Goal: Task Accomplishment & Management: Manage account settings

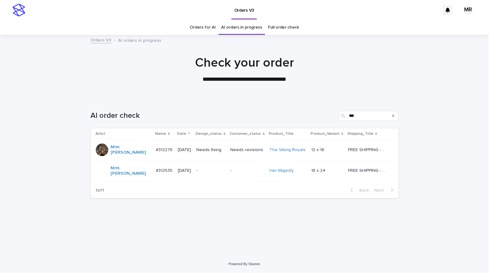
click at [228, 150] on td "Needs fixing" at bounding box center [211, 150] width 34 height 21
click at [226, 150] on p "Needs fixing" at bounding box center [211, 149] width 29 height 5
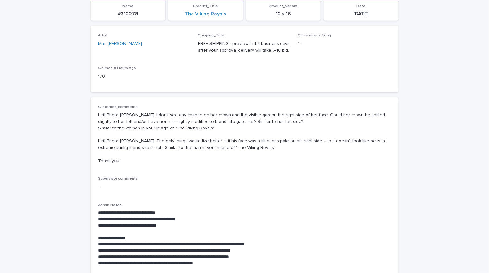
scroll to position [130, 0]
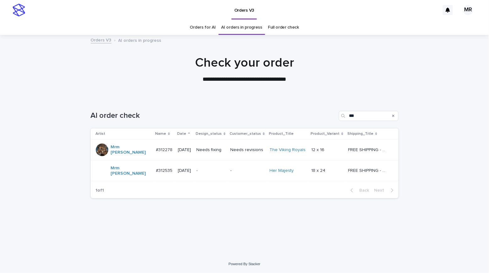
click at [213, 167] on div "-" at bounding box center [211, 170] width 29 height 7
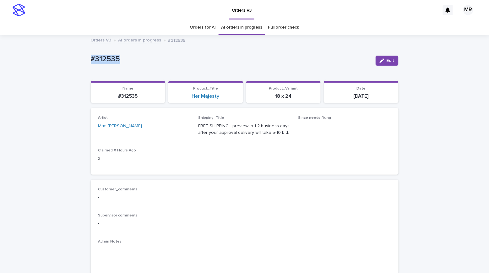
drag, startPoint x: 97, startPoint y: 55, endPoint x: 50, endPoint y: 55, distance: 47.4
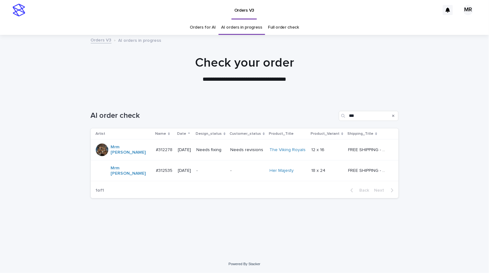
click at [228, 146] on td "Needs fixing" at bounding box center [211, 150] width 34 height 21
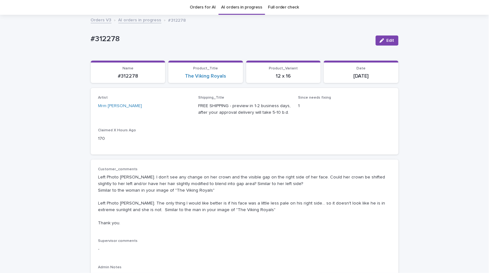
scroll to position [77, 0]
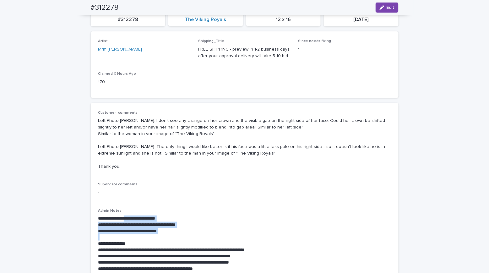
drag, startPoint x: 186, startPoint y: 232, endPoint x: 135, endPoint y: 215, distance: 53.2
click at [133, 216] on div "**********" at bounding box center [244, 244] width 293 height 57
copy div "**********"
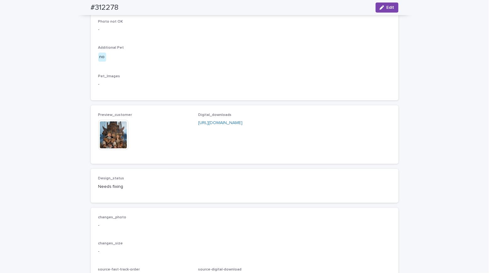
click at [109, 150] on img at bounding box center [113, 135] width 30 height 30
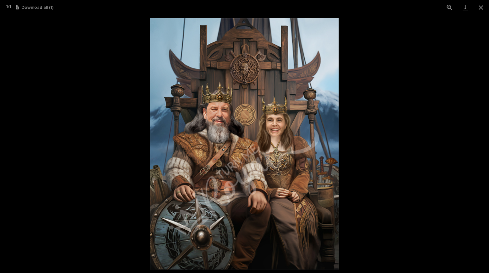
click at [56, 54] on picture at bounding box center [244, 144] width 489 height 258
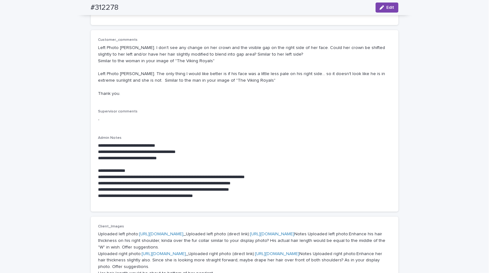
scroll to position [136, 0]
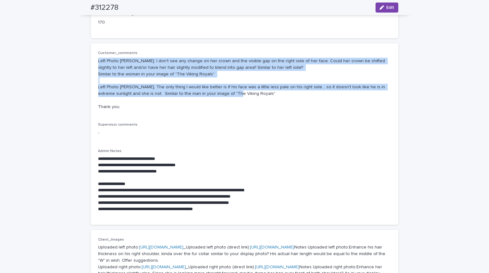
drag, startPoint x: 200, startPoint y: 88, endPoint x: 80, endPoint y: 57, distance: 124.1
click at [80, 57] on div "**********" at bounding box center [244, 260] width 489 height 723
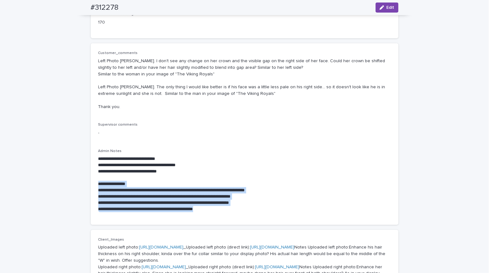
drag, startPoint x: 212, startPoint y: 206, endPoint x: 90, endPoint y: 178, distance: 124.9
click at [91, 178] on div "**********" at bounding box center [245, 134] width 308 height 182
copy div "**********"
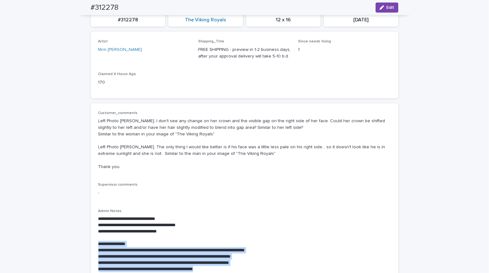
scroll to position [0, 0]
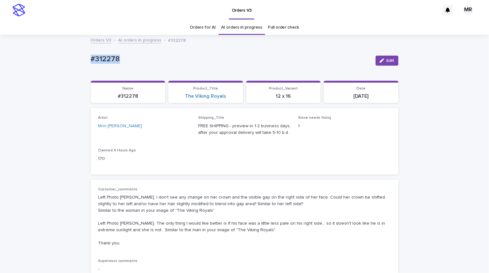
drag, startPoint x: 129, startPoint y: 63, endPoint x: 42, endPoint y: 59, distance: 86.5
copy p "#312278"
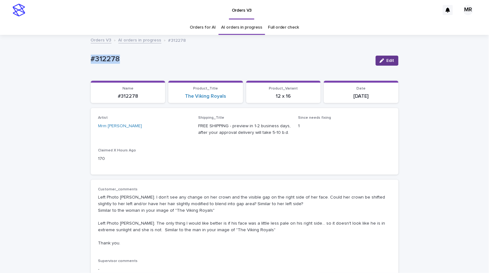
click at [387, 62] on span "Edit" at bounding box center [391, 60] width 8 height 4
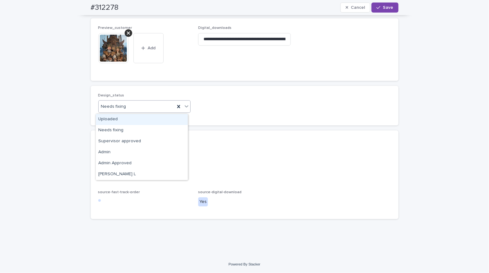
click at [115, 118] on div "Uploaded" at bounding box center [142, 119] width 92 height 11
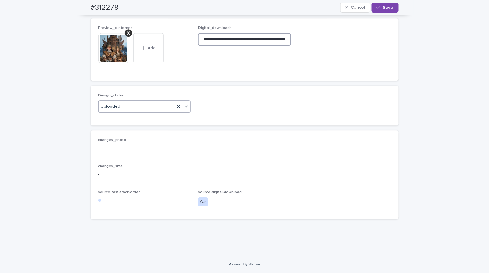
click at [251, 41] on input "**********" at bounding box center [244, 39] width 93 height 13
click at [127, 34] on icon at bounding box center [128, 32] width 3 height 5
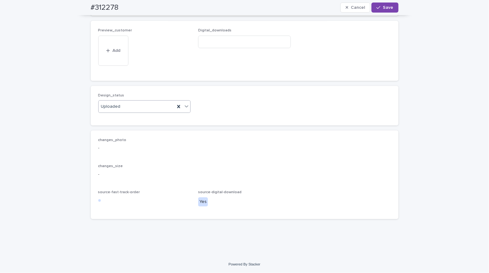
scroll to position [540, 0]
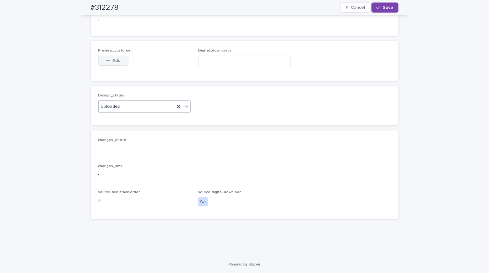
click at [114, 62] on span "Add" at bounding box center [116, 60] width 8 height 4
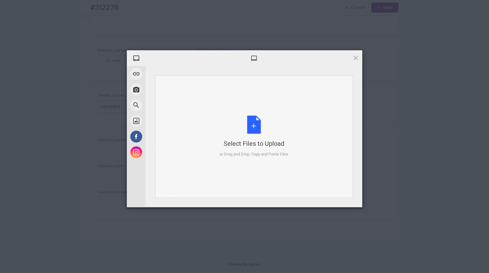
click at [257, 128] on div "Select Files to Upload or Drag and Drop, Copy and Paste Files" at bounding box center [254, 137] width 69 height 42
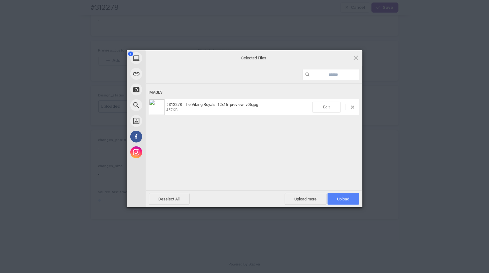
click at [351, 197] on span "Upload 1" at bounding box center [344, 199] width 32 height 12
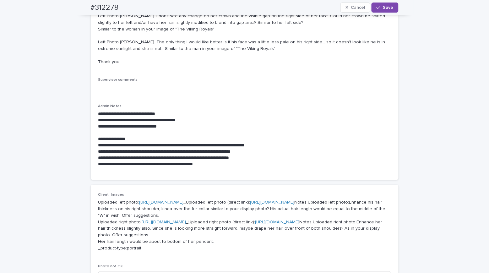
scroll to position [0, 0]
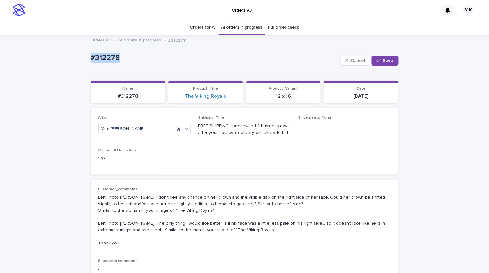
drag, startPoint x: 120, startPoint y: 56, endPoint x: 69, endPoint y: 54, distance: 51.6
copy p "#312278"
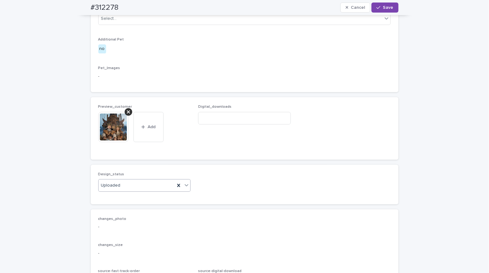
scroll to position [451, 0]
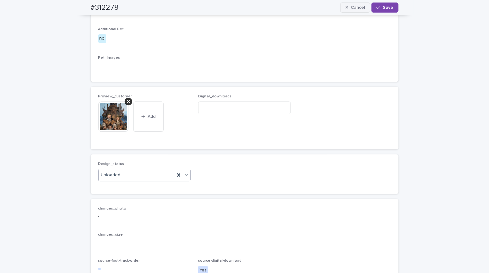
click at [355, 8] on span "Cancel" at bounding box center [358, 7] width 14 height 4
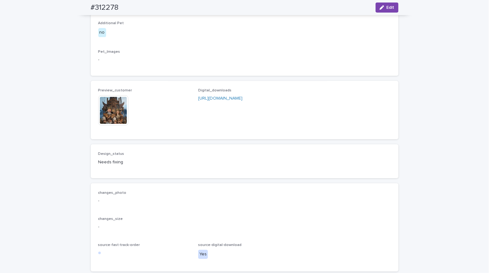
drag, startPoint x: 63, startPoint y: 96, endPoint x: 72, endPoint y: 37, distance: 59.4
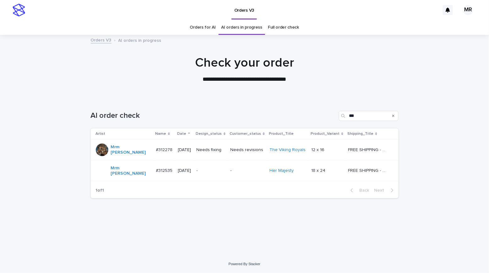
click at [228, 148] on td "Needs fixing" at bounding box center [211, 150] width 34 height 21
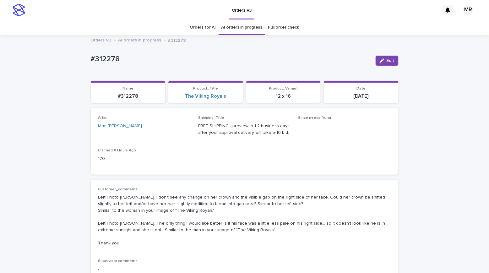
scroll to position [20, 0]
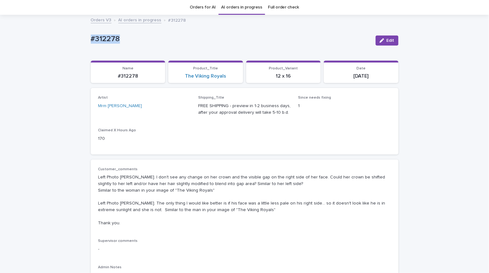
drag, startPoint x: 140, startPoint y: 41, endPoint x: 50, endPoint y: 26, distance: 91.1
copy p "#312278"
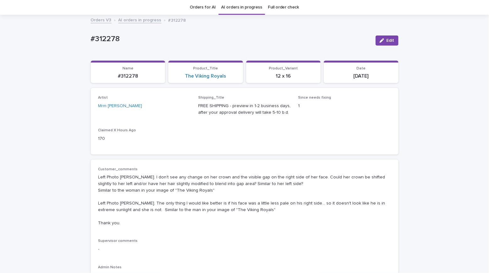
click at [60, 23] on div "Orders V3 AI orders in progress #312278" at bounding box center [244, 20] width 489 height 9
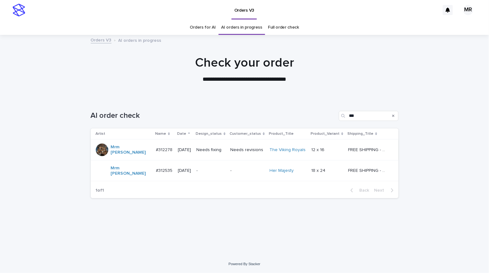
click at [226, 148] on p "Needs fixing" at bounding box center [211, 149] width 29 height 5
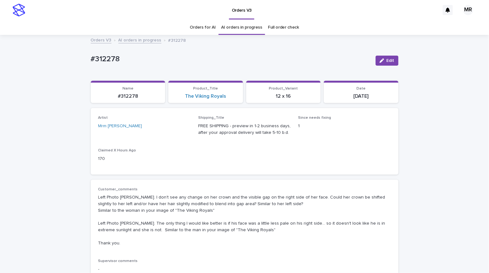
scroll to position [20, 0]
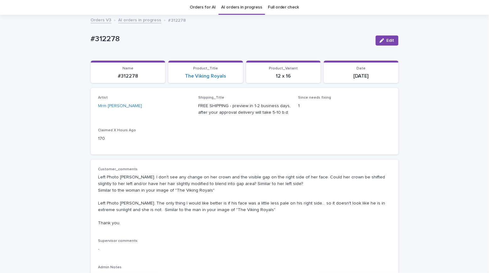
click at [123, 42] on p "#312278" at bounding box center [231, 39] width 280 height 9
drag, startPoint x: 114, startPoint y: 37, endPoint x: 52, endPoint y: 36, distance: 62.2
copy p "#312278"
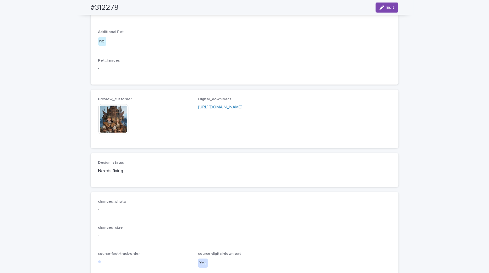
scroll to position [0, 0]
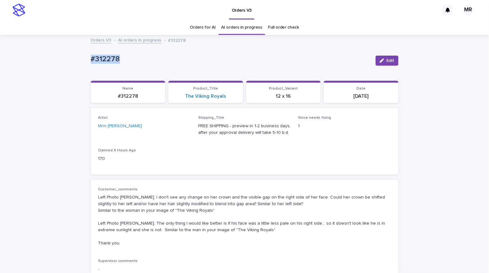
copy p "#312278"
drag, startPoint x: 41, startPoint y: 52, endPoint x: 40, endPoint y: 3, distance: 49.0
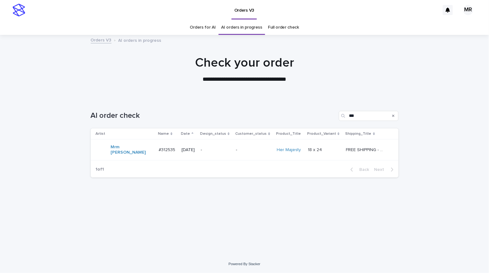
click at [219, 149] on p "-" at bounding box center [216, 149] width 30 height 5
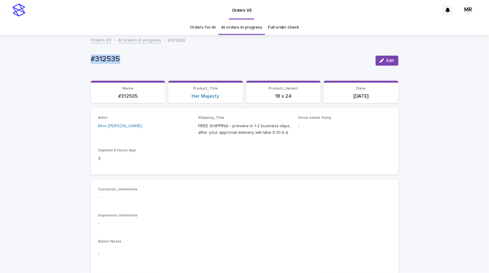
drag, startPoint x: 126, startPoint y: 59, endPoint x: 35, endPoint y: 59, distance: 91.8
copy p "#312535"
click at [206, 91] on div "Product_Title Her Majesty" at bounding box center [205, 92] width 67 height 13
click at [206, 99] on link "Her Majesty" at bounding box center [206, 96] width 28 height 6
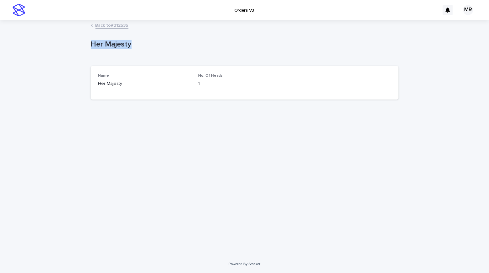
drag, startPoint x: 141, startPoint y: 50, endPoint x: 85, endPoint y: 49, distance: 56.3
click at [49, 41] on div "Loading... Saving… Loading... Saving… Her Majesty Her Majesty Sorry, there was …" at bounding box center [244, 138] width 489 height 234
copy p "Her Majesty"
drag, startPoint x: 22, startPoint y: 36, endPoint x: 33, endPoint y: 0, distance: 37.4
click at [22, 35] on div "Loading... Saving… Loading... Saving… Her Majesty Her Majesty Sorry, there was …" at bounding box center [244, 138] width 489 height 234
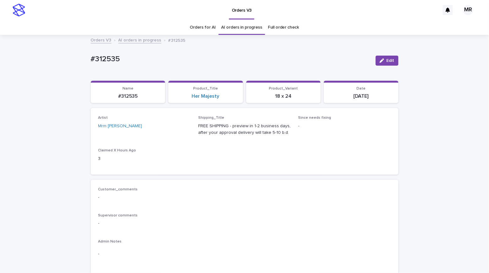
scroll to position [20, 0]
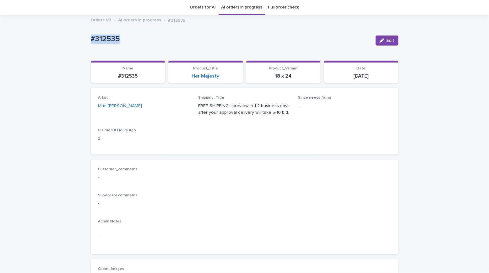
drag, startPoint x: 120, startPoint y: 40, endPoint x: 45, endPoint y: 41, distance: 75.1
copy p "#312535"
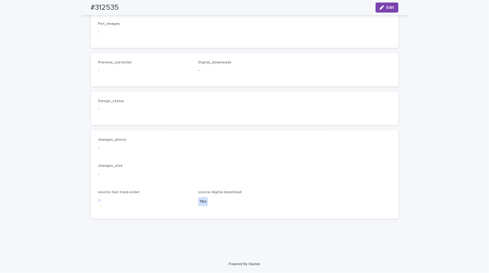
scroll to position [145, 0]
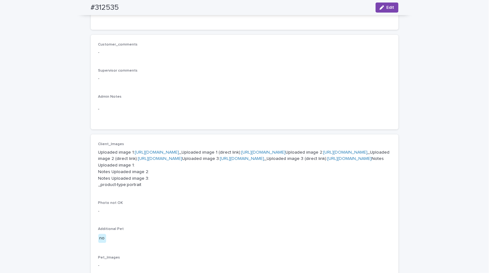
click at [155, 150] on link "[URL][DOMAIN_NAME]" at bounding box center [157, 152] width 44 height 4
click at [324, 155] on link "[URL][DOMAIN_NAME]" at bounding box center [346, 152] width 44 height 4
click at [220, 161] on link "[URL][DOMAIN_NAME]" at bounding box center [242, 158] width 44 height 4
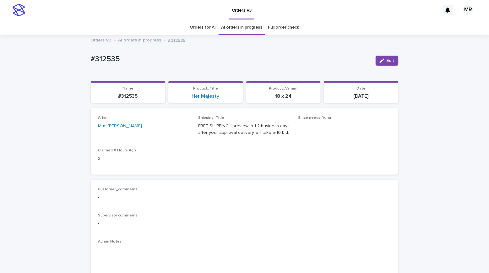
drag, startPoint x: 78, startPoint y: 60, endPoint x: 68, endPoint y: 60, distance: 9.8
copy p "#312535"
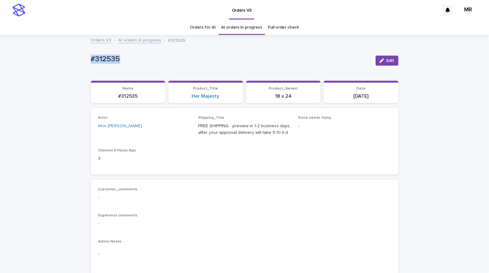
copy p "#312535"
click at [91, 48] on div "#312535 Edit" at bounding box center [245, 60] width 308 height 25
copy p "#312535"
click at [388, 63] on button "Edit" at bounding box center [387, 61] width 23 height 10
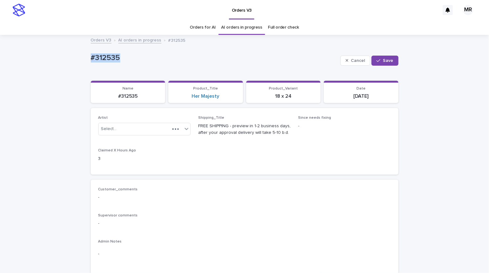
scroll to position [454, 0]
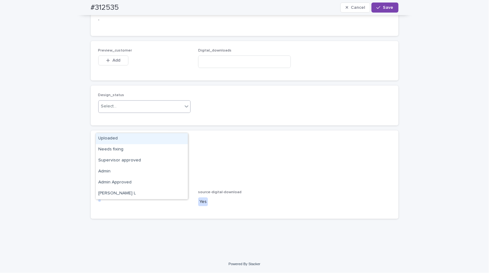
click at [109, 110] on div "Select..." at bounding box center [109, 106] width 16 height 7
click at [112, 137] on div "Uploaded" at bounding box center [142, 138] width 92 height 11
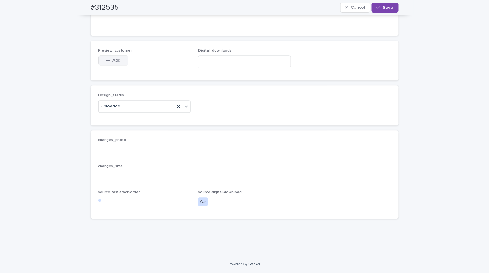
click at [112, 63] on span "Add" at bounding box center [116, 60] width 8 height 4
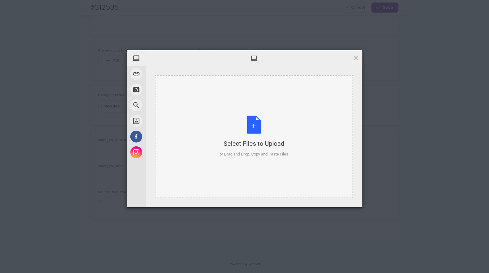
click at [256, 125] on div "Select Files to Upload or Drag and Drop, Copy and Paste Files" at bounding box center [254, 137] width 69 height 42
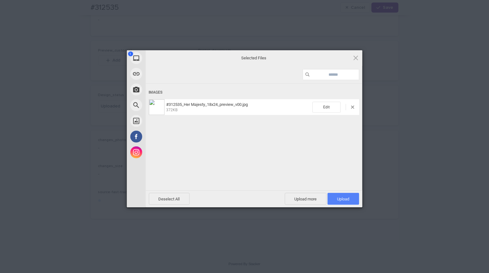
click at [352, 199] on span "Upload 1" at bounding box center [344, 199] width 32 height 12
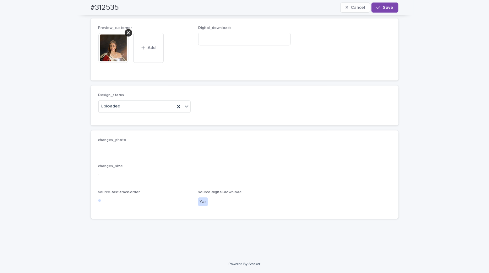
scroll to position [0, 0]
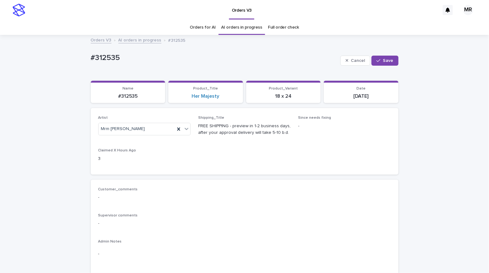
drag, startPoint x: 85, startPoint y: 55, endPoint x: 52, endPoint y: 57, distance: 33.3
drag, startPoint x: 120, startPoint y: 55, endPoint x: 64, endPoint y: 58, distance: 56.4
copy p "#312535"
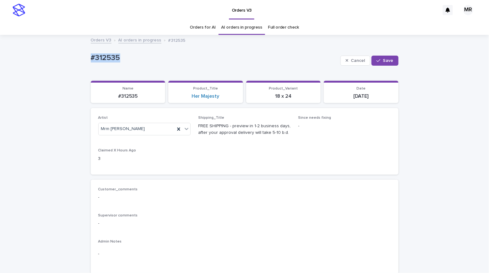
scroll to position [481, 0]
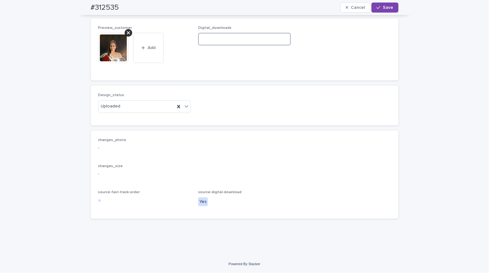
click at [215, 45] on input at bounding box center [244, 39] width 93 height 13
paste input "**********"
type input "**********"
click at [386, 7] on span "Save" at bounding box center [388, 7] width 10 height 4
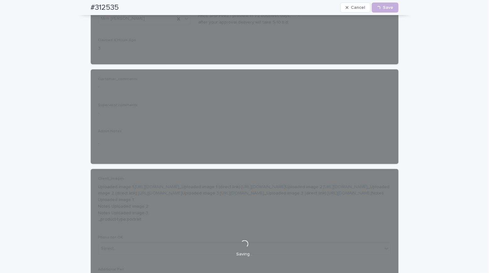
scroll to position [0, 0]
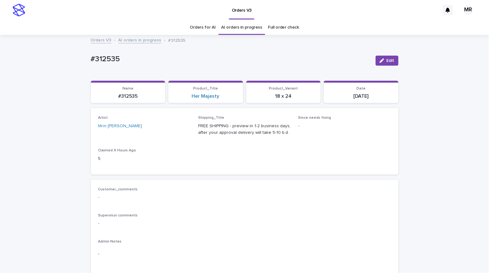
click at [35, 21] on div "Orders for AI AI orders in progress Full order check" at bounding box center [244, 27] width 489 height 15
